Goal: Task Accomplishment & Management: Manage account settings

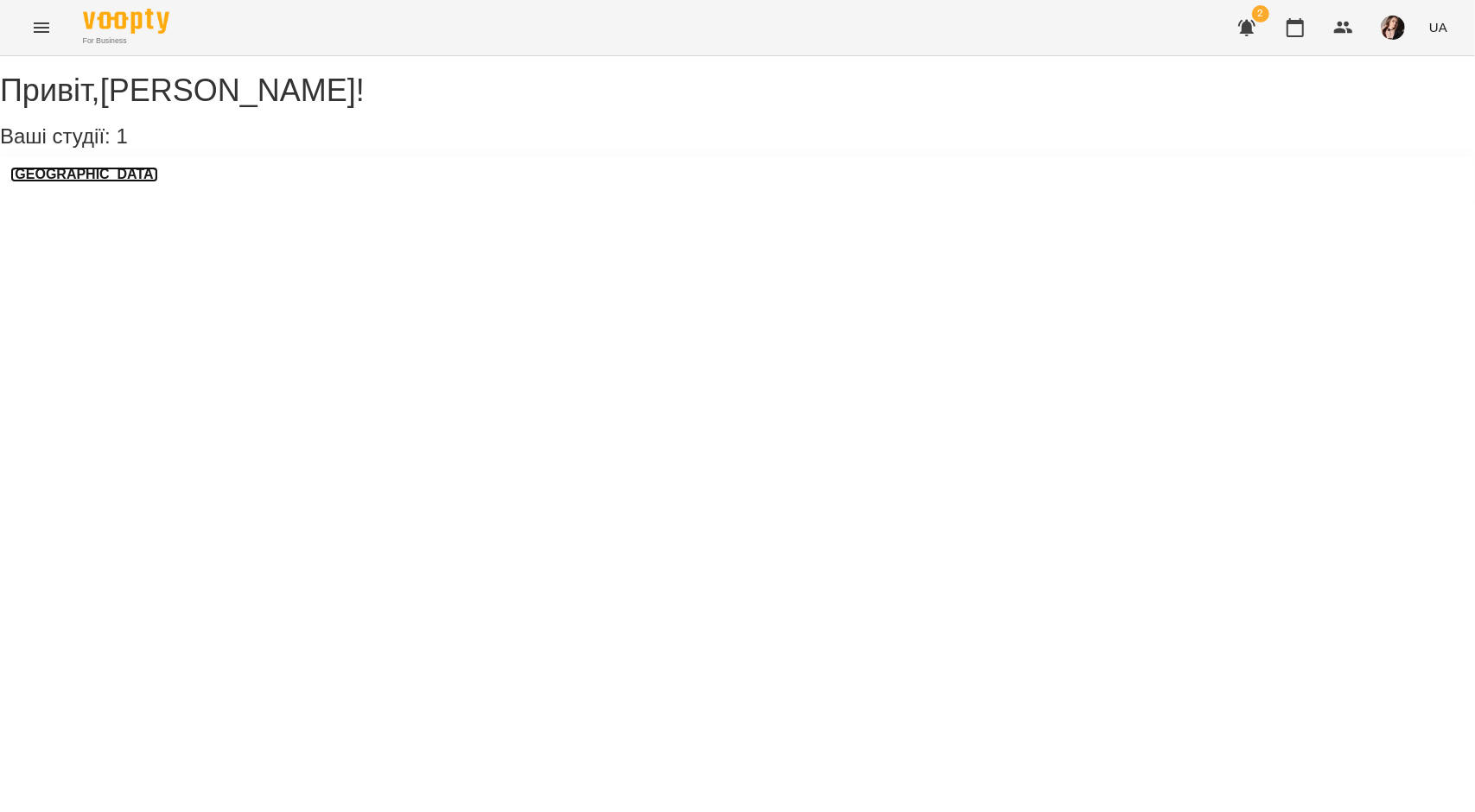
click at [80, 182] on h3 "[GEOGRAPHIC_DATA]" at bounding box center [85, 174] width 148 height 16
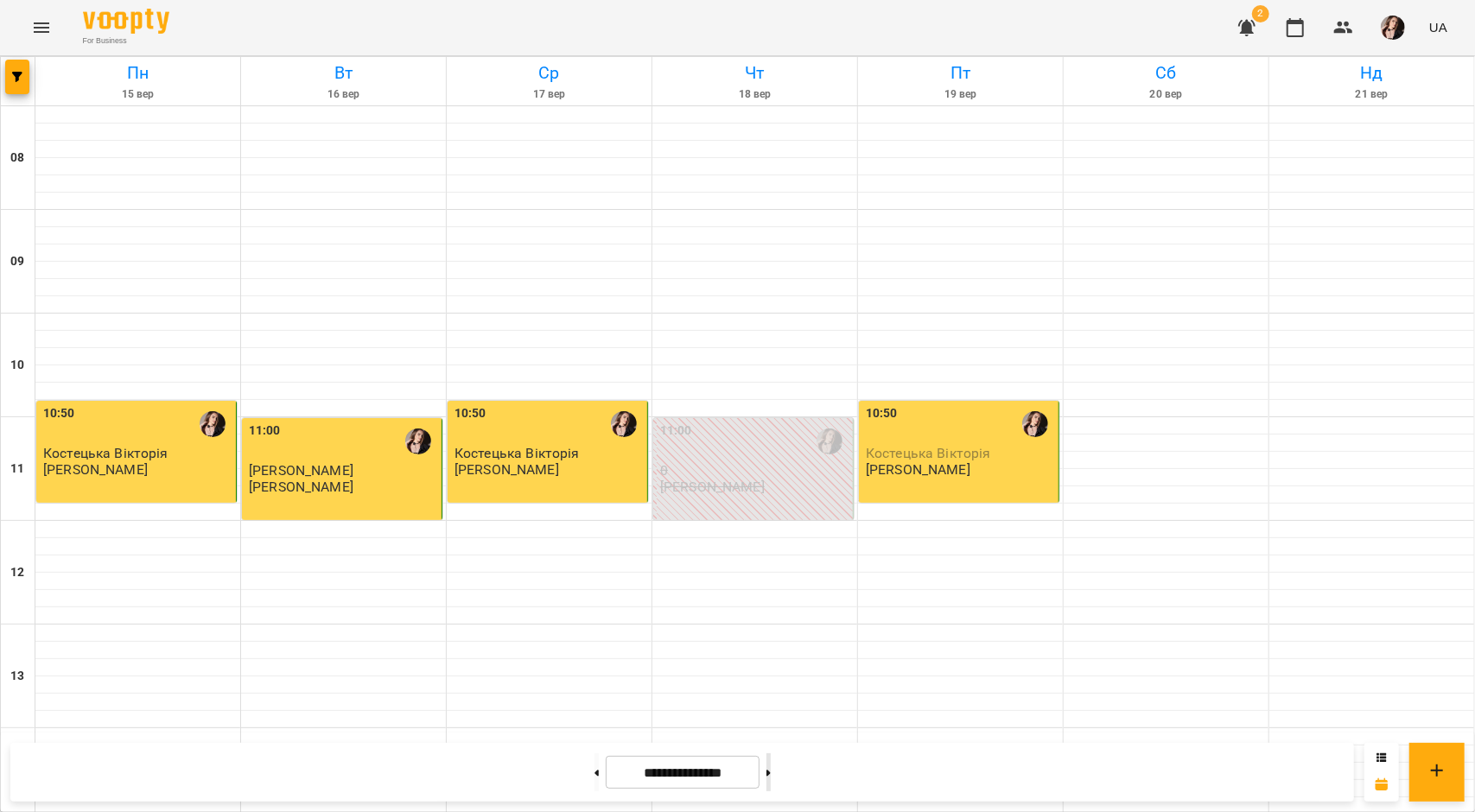
click at [770, 770] on button at bounding box center [768, 772] width 4 height 38
type input "**********"
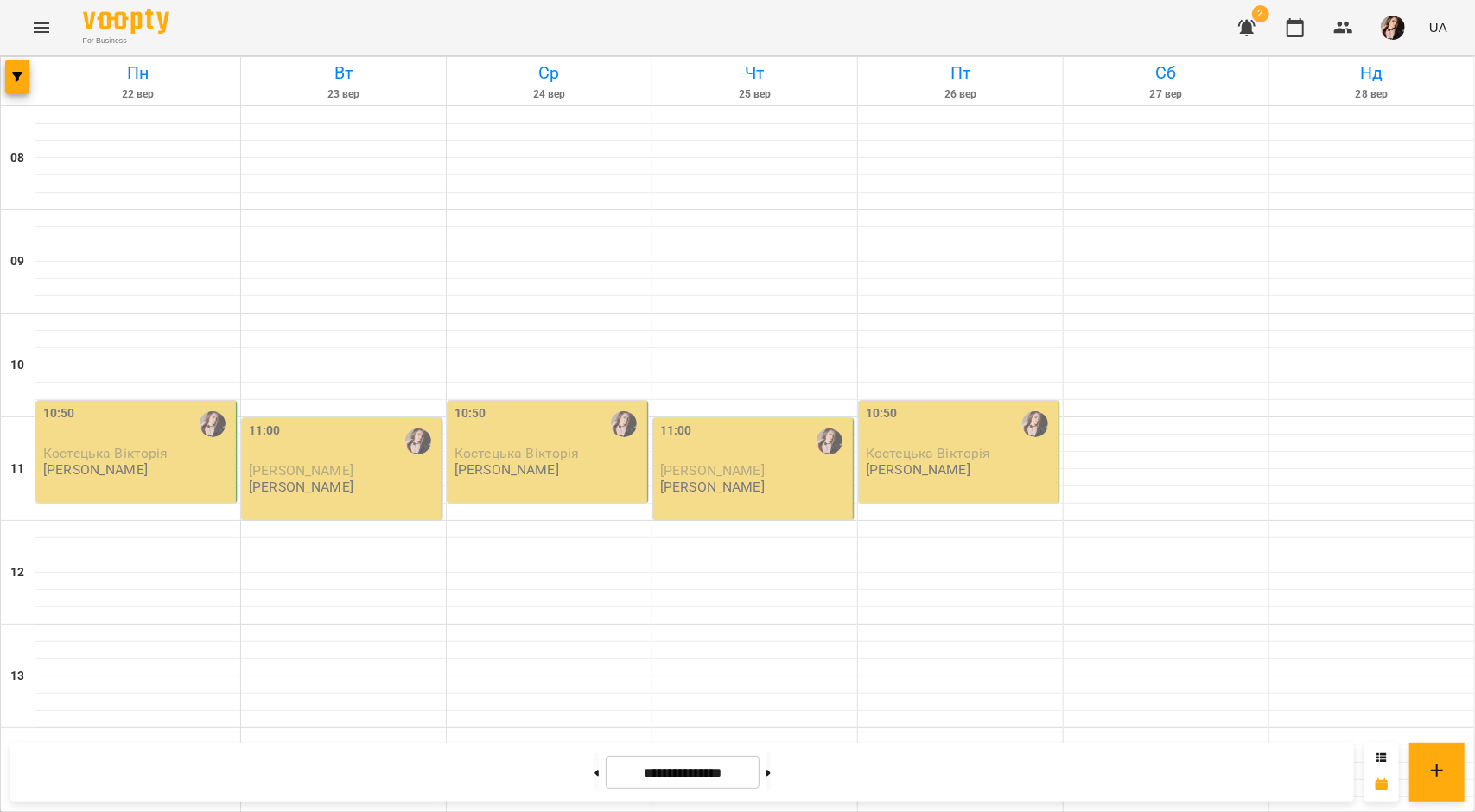
click at [178, 457] on p "Костецька Вікторія" at bounding box center [137, 453] width 189 height 15
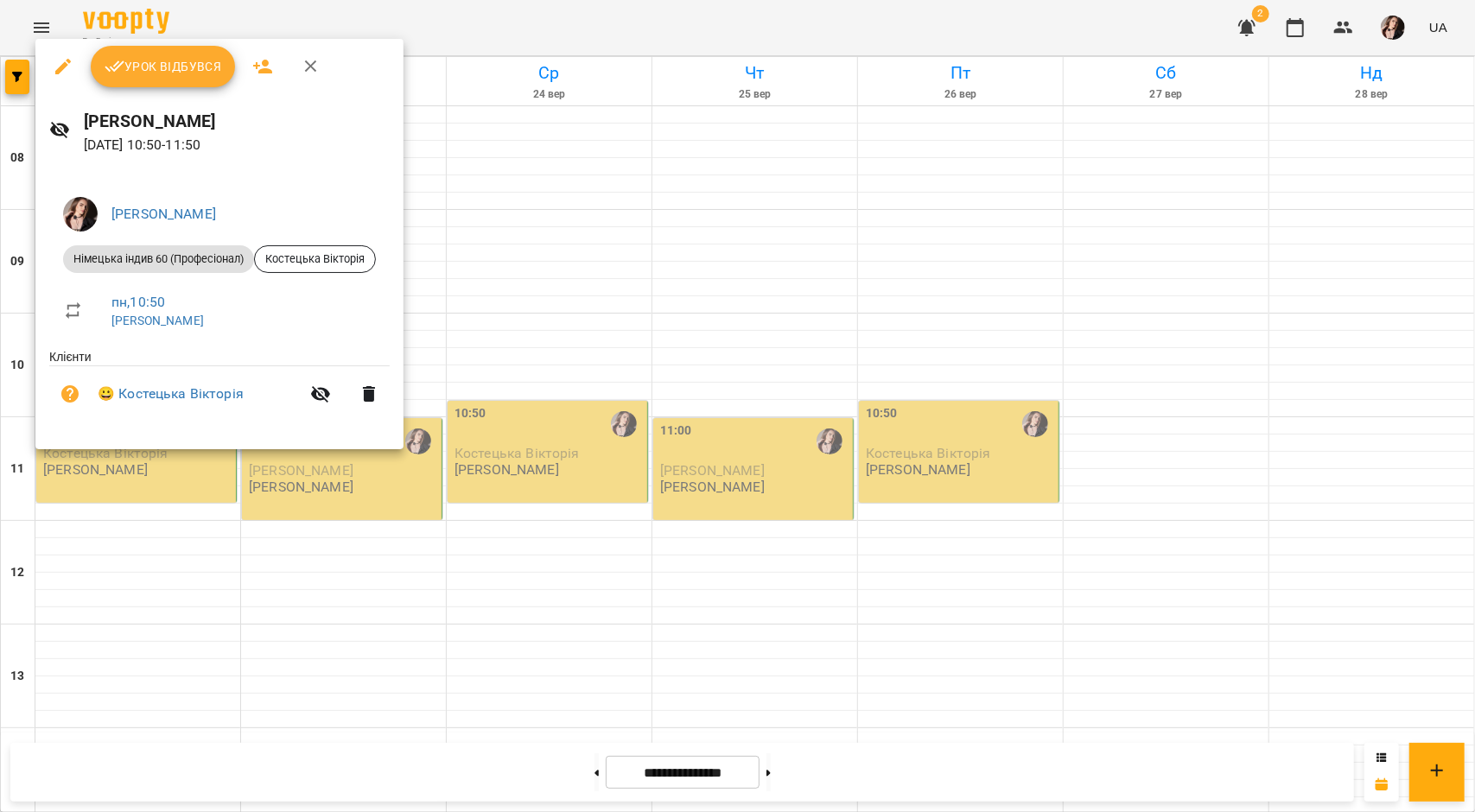
click at [160, 73] on span "Урок відбувся" at bounding box center [163, 66] width 118 height 20
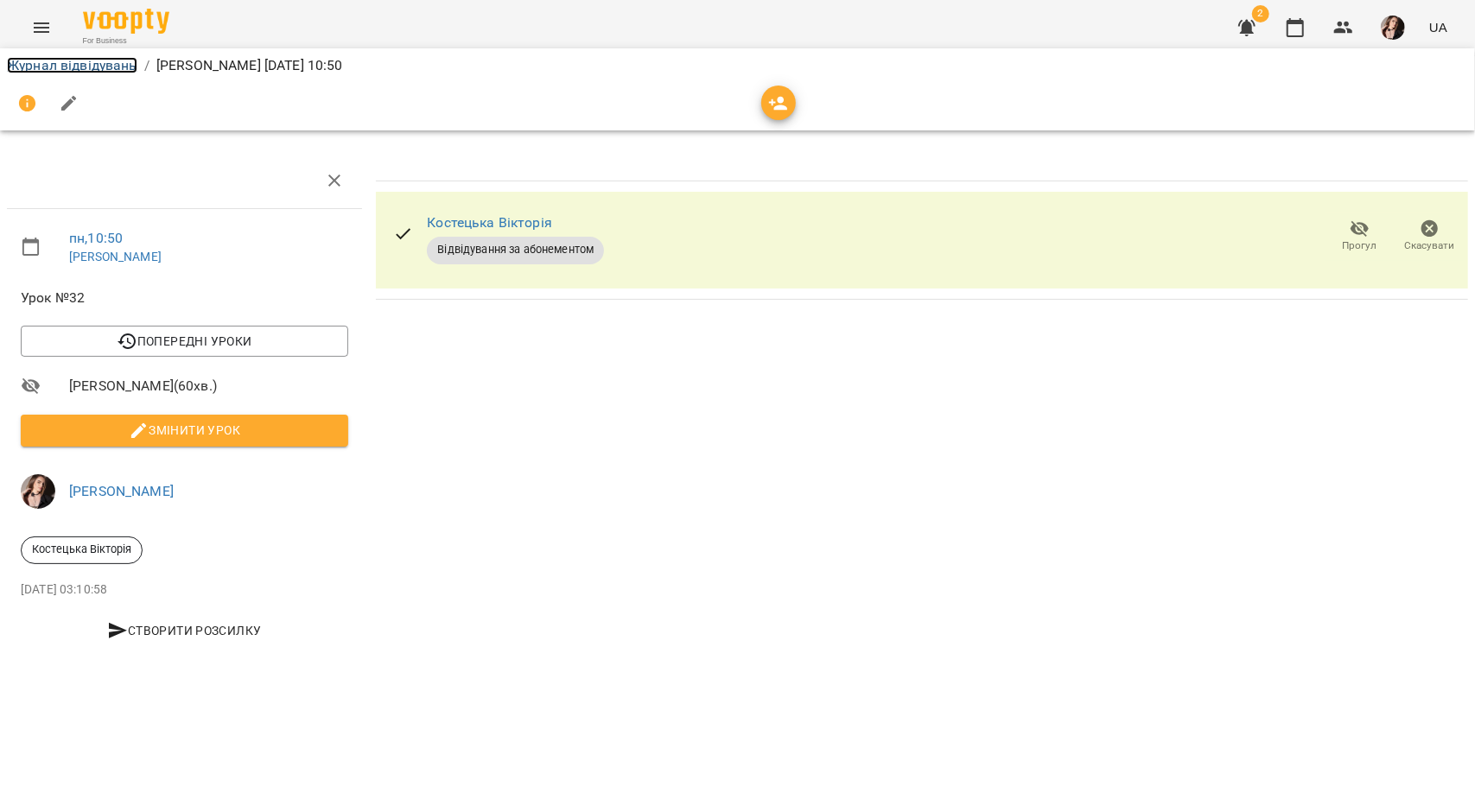
click at [64, 73] on link "Журнал відвідувань" at bounding box center [72, 65] width 130 height 17
